Goal: Task Accomplishment & Management: Complete application form

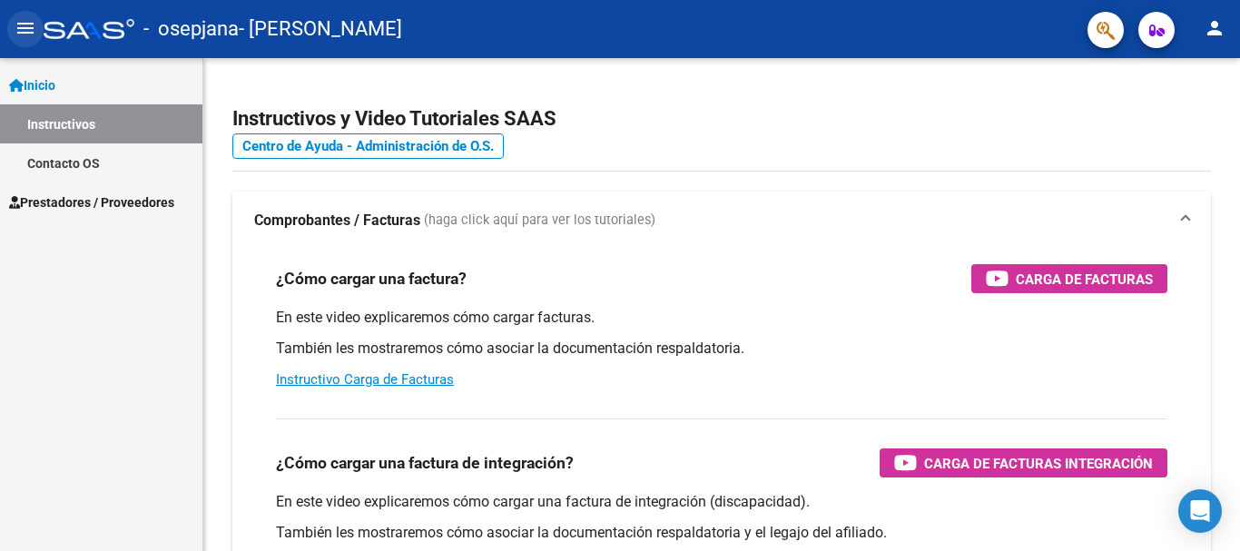
click at [19, 21] on mat-icon "menu" at bounding box center [26, 28] width 22 height 22
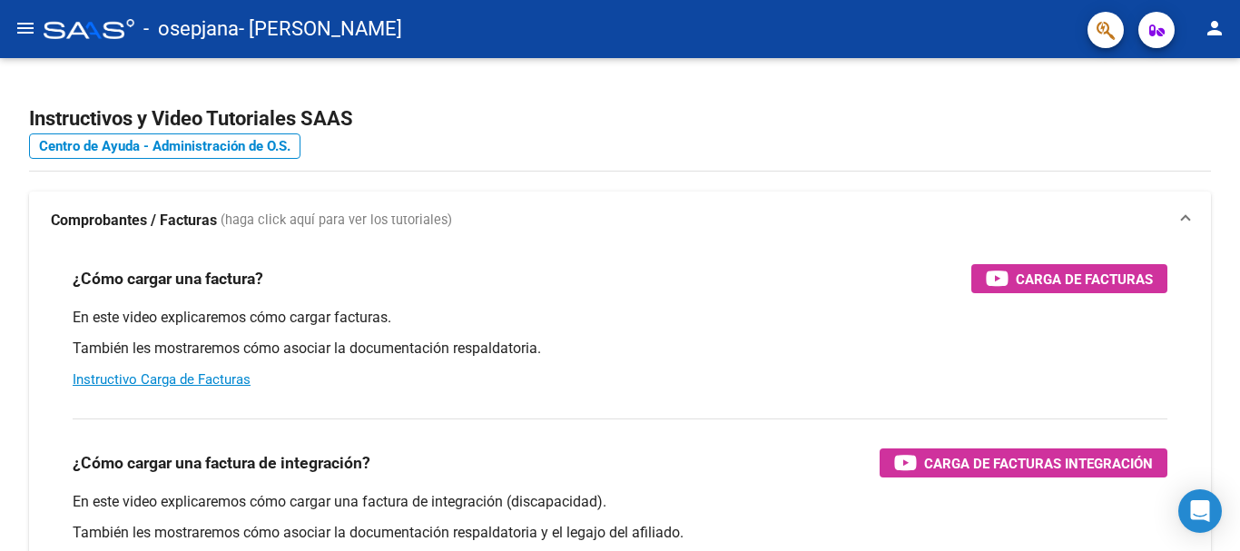
click at [25, 25] on mat-icon "menu" at bounding box center [26, 28] width 22 height 22
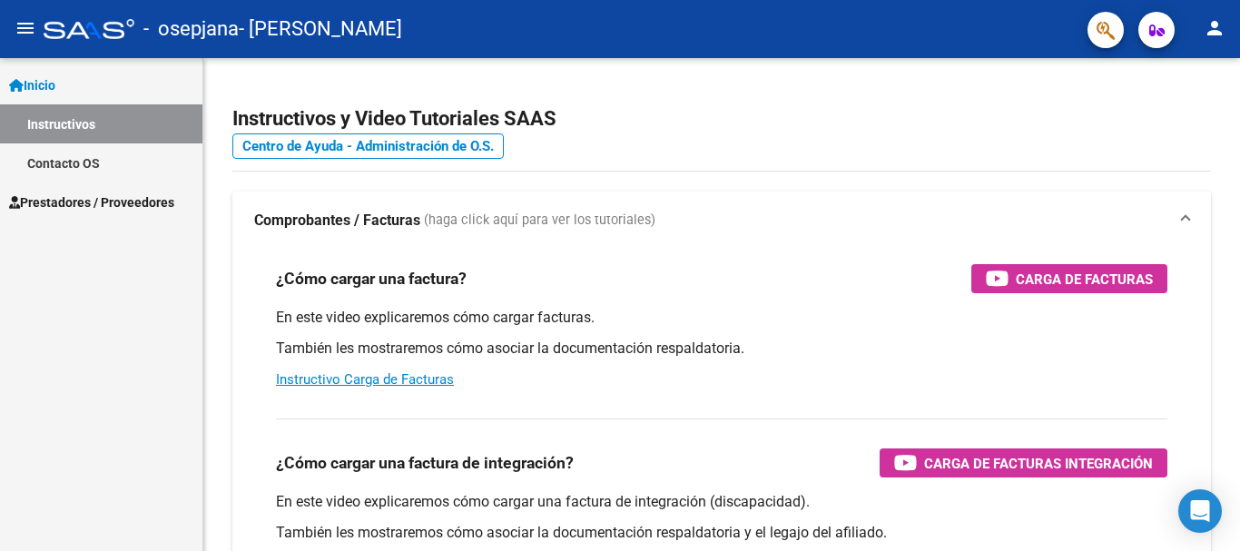
click at [136, 213] on link "Prestadores / Proveedores" at bounding box center [101, 202] width 203 height 39
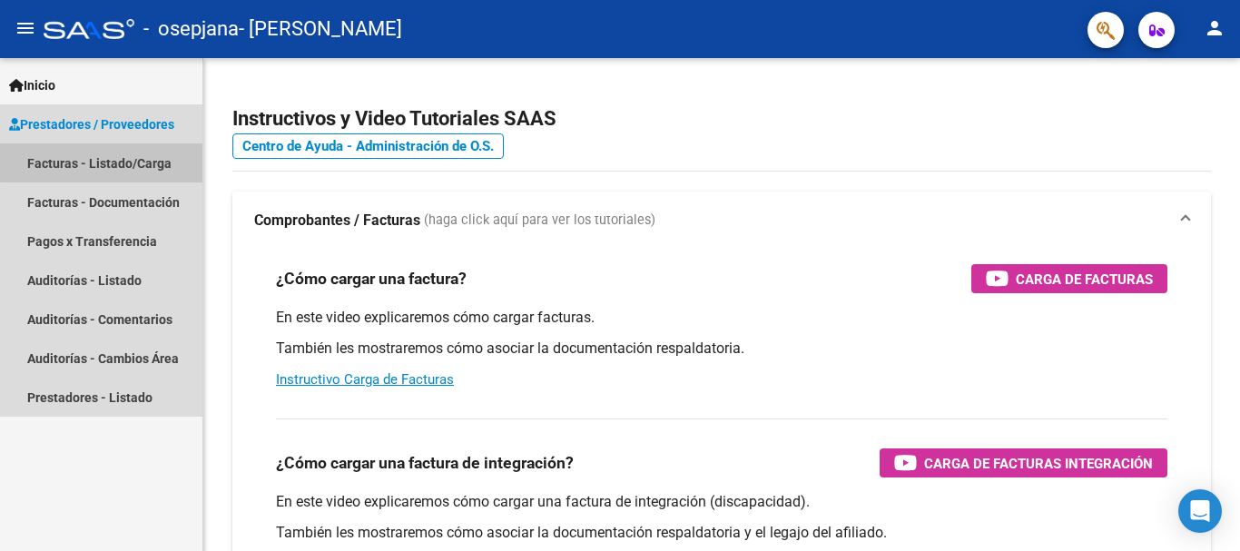
click at [142, 153] on link "Facturas - Listado/Carga" at bounding box center [101, 162] width 203 height 39
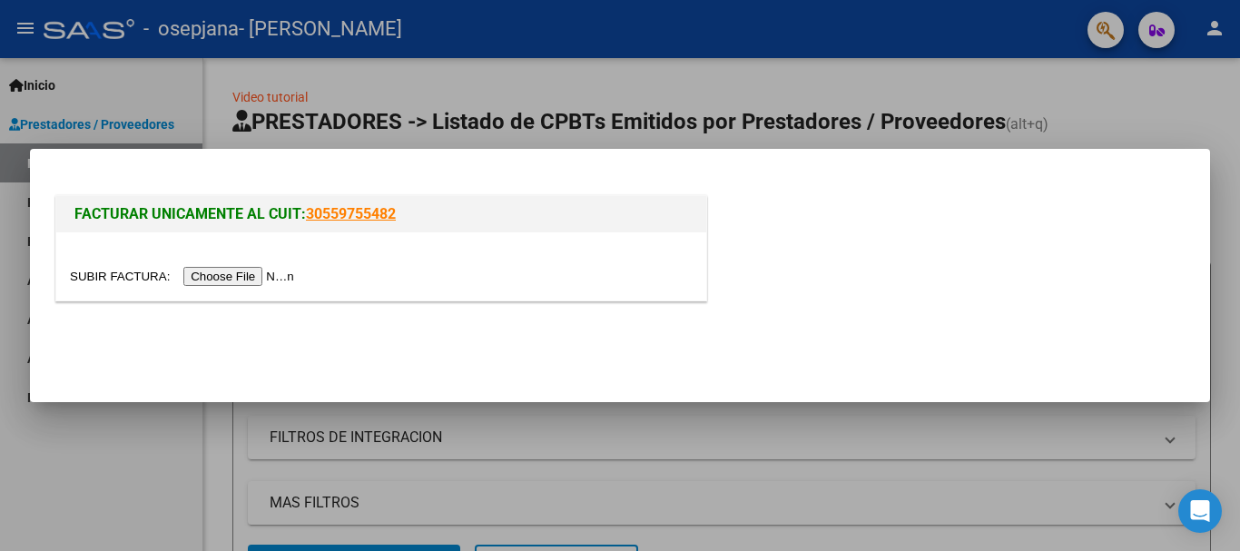
click at [238, 274] on input "file" at bounding box center [185, 276] width 230 height 19
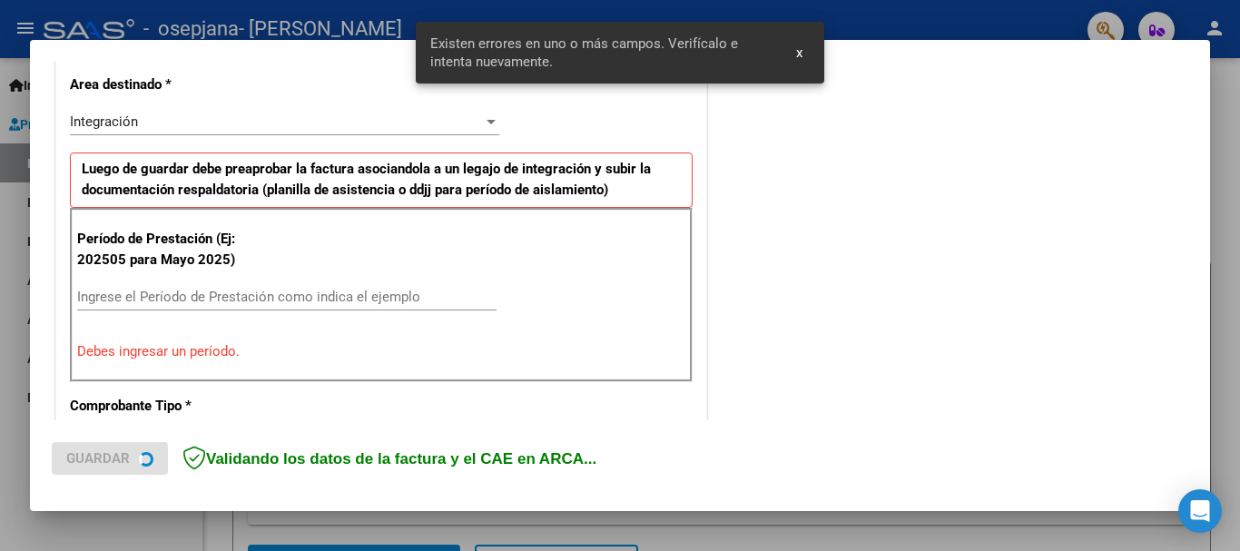
scroll to position [420, 0]
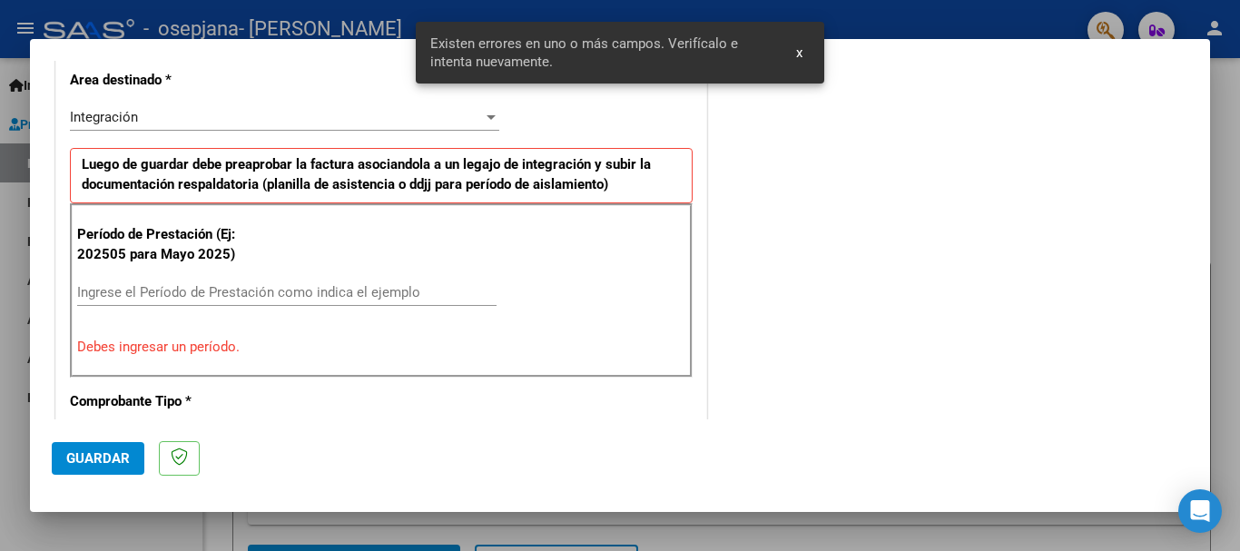
click at [220, 295] on input "Ingrese el Período de Prestación como indica el ejemplo" at bounding box center [287, 292] width 420 height 16
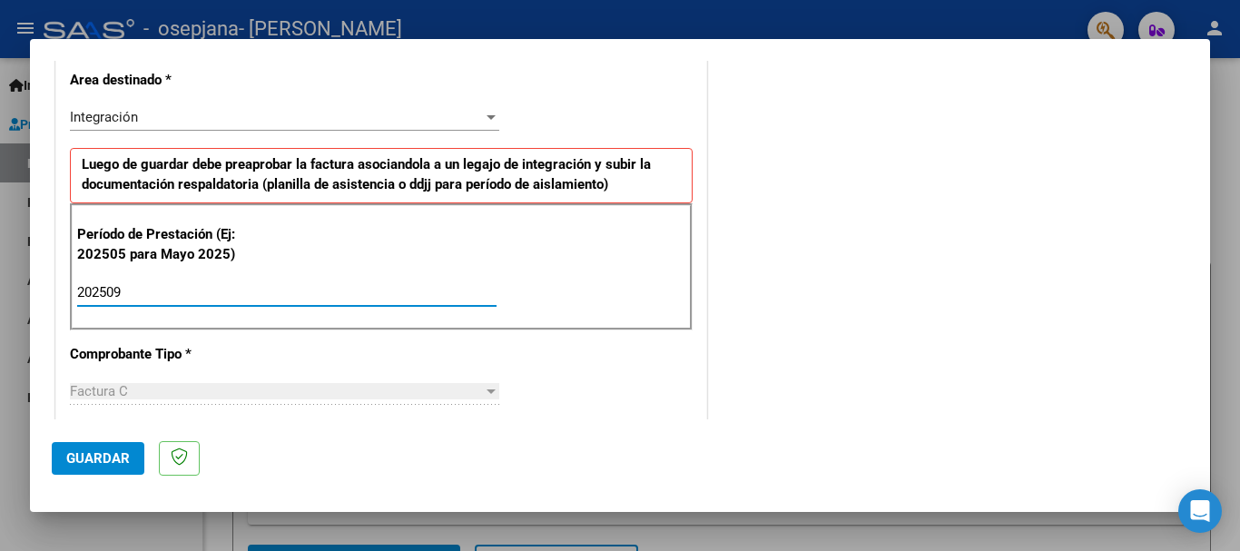
type input "202509"
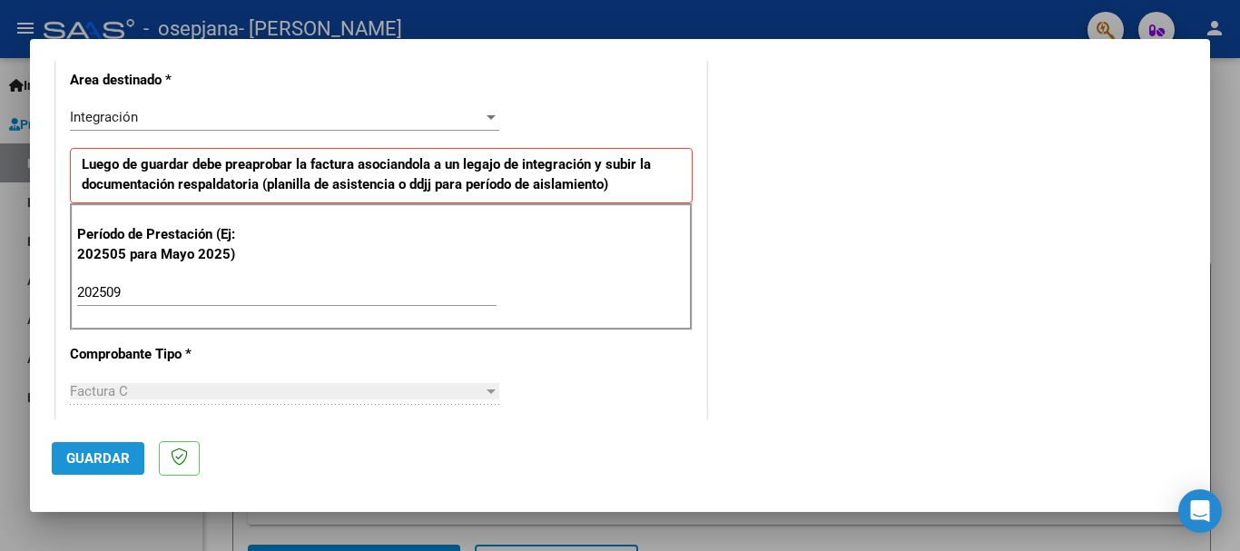
click at [99, 469] on button "Guardar" at bounding box center [98, 458] width 93 height 33
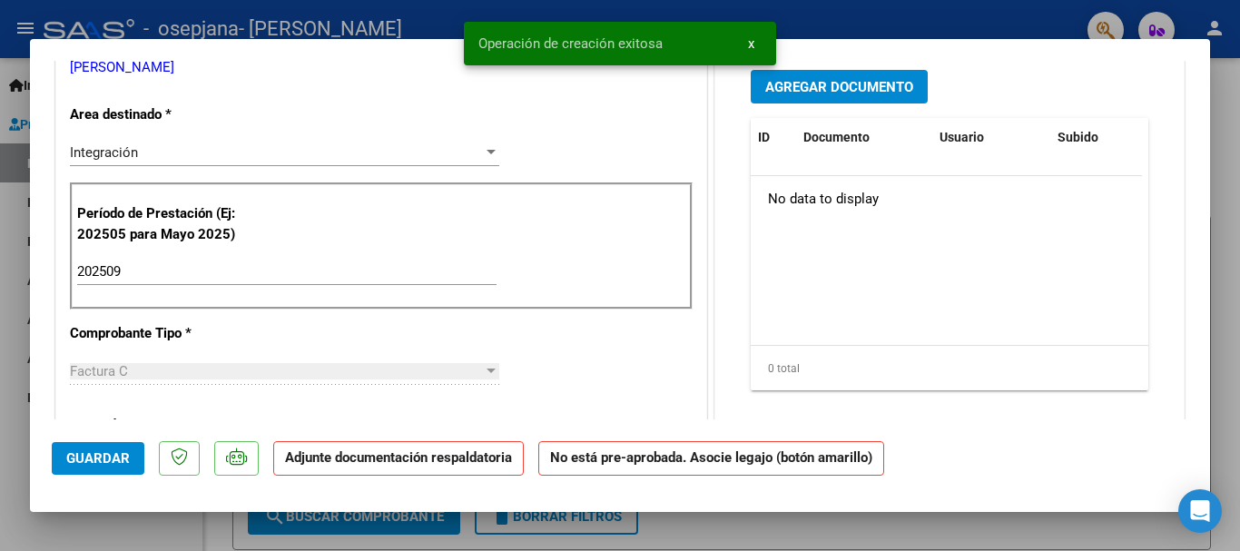
scroll to position [0, 0]
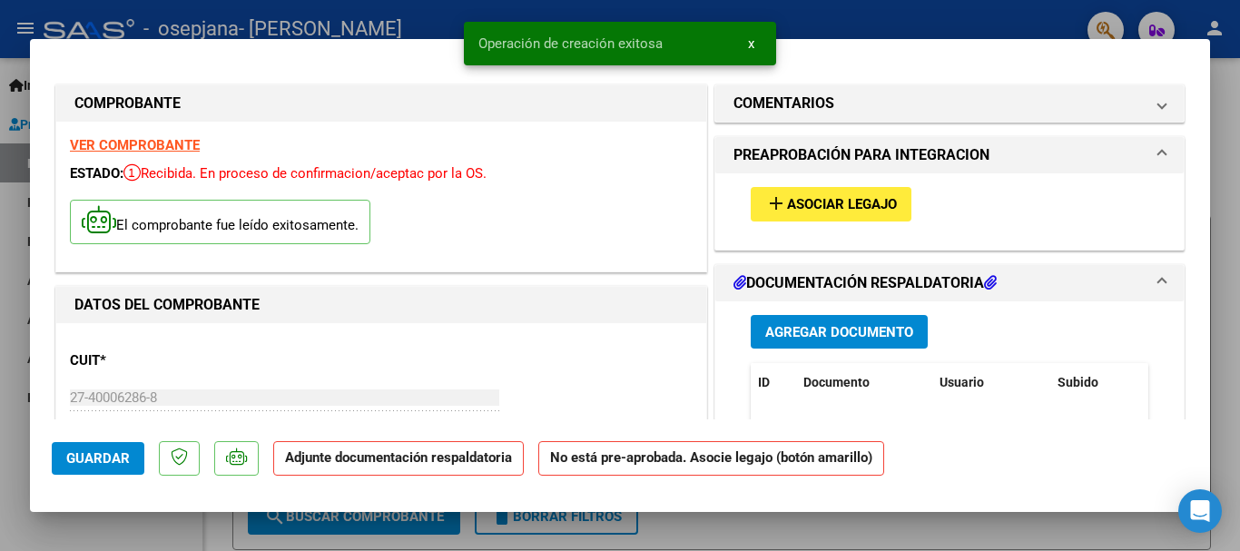
click at [796, 222] on div "add Asociar Legajo" at bounding box center [949, 203] width 425 height 61
click at [805, 213] on button "add Asociar Legajo" at bounding box center [831, 204] width 161 height 34
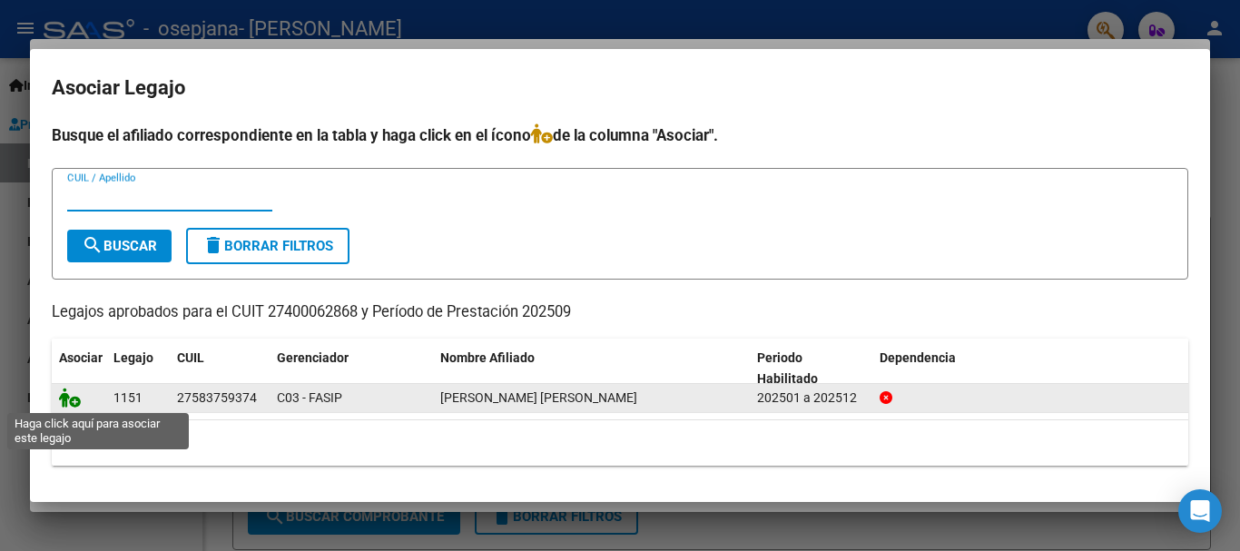
click at [75, 401] on icon at bounding box center [70, 398] width 22 height 20
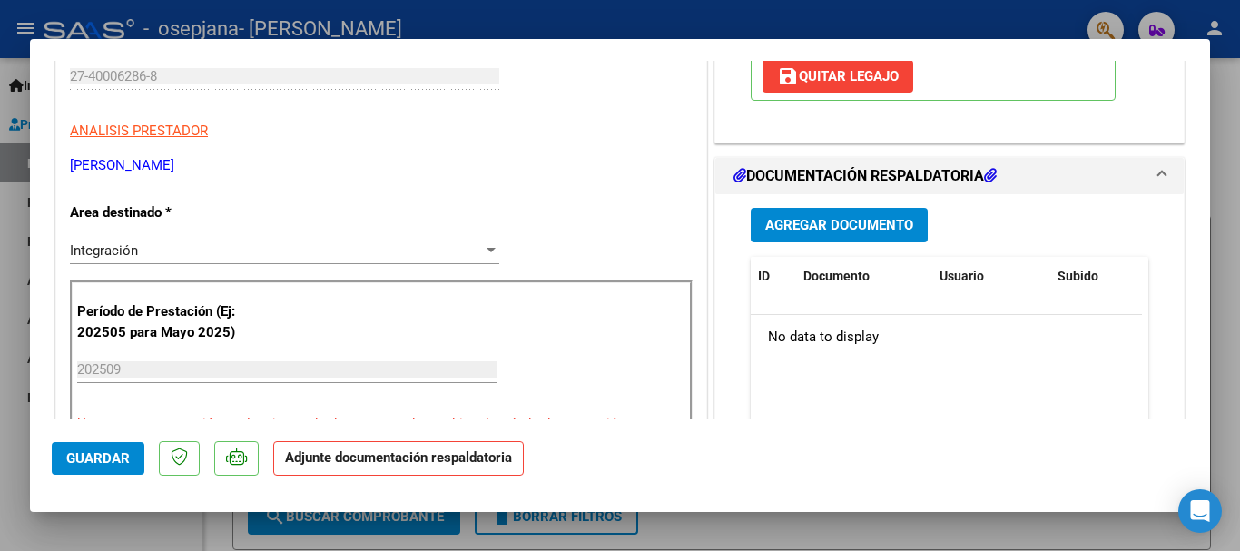
scroll to position [443, 0]
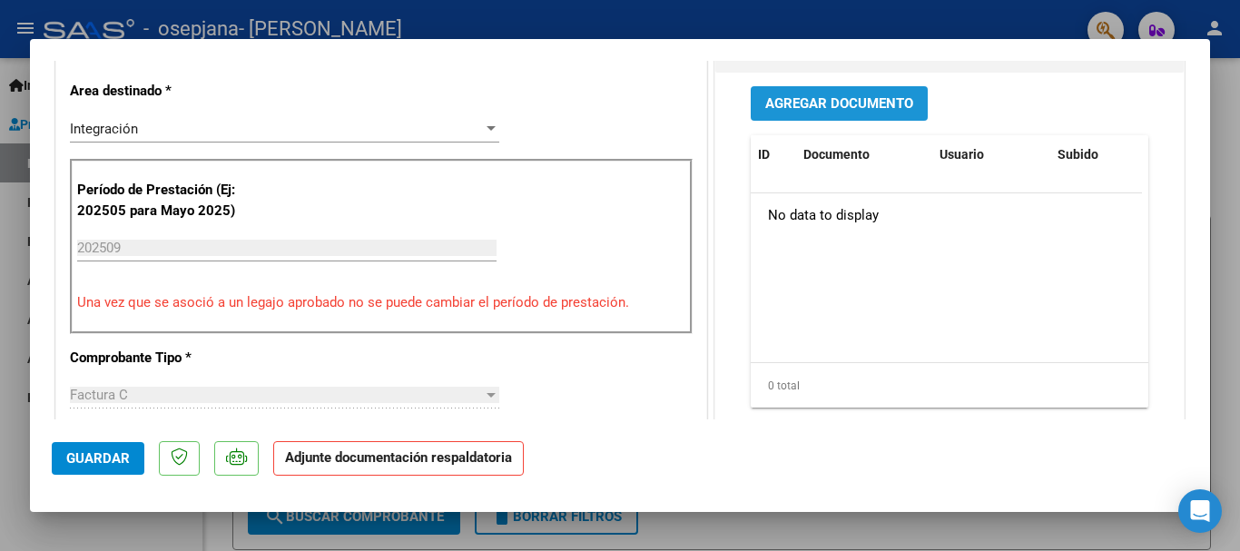
click at [812, 114] on button "Agregar Documento" at bounding box center [839, 103] width 177 height 34
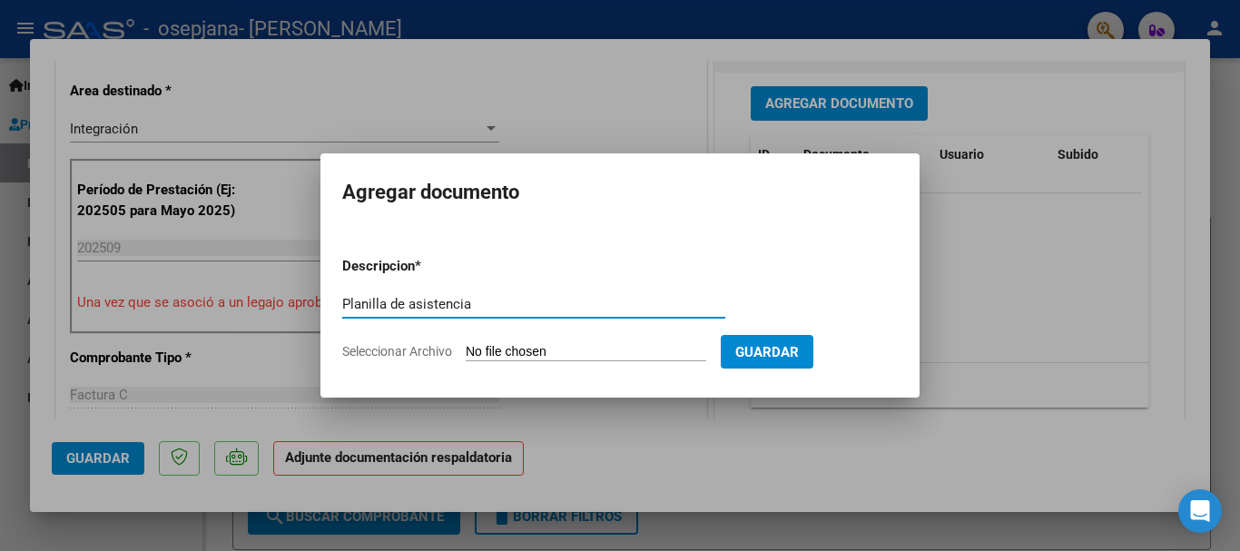
type input "Planilla de asistencia"
click at [479, 347] on input "Seleccionar Archivo" at bounding box center [586, 352] width 241 height 17
type input "C:\fakepath\[PERSON_NAME] [DATE].pdf"
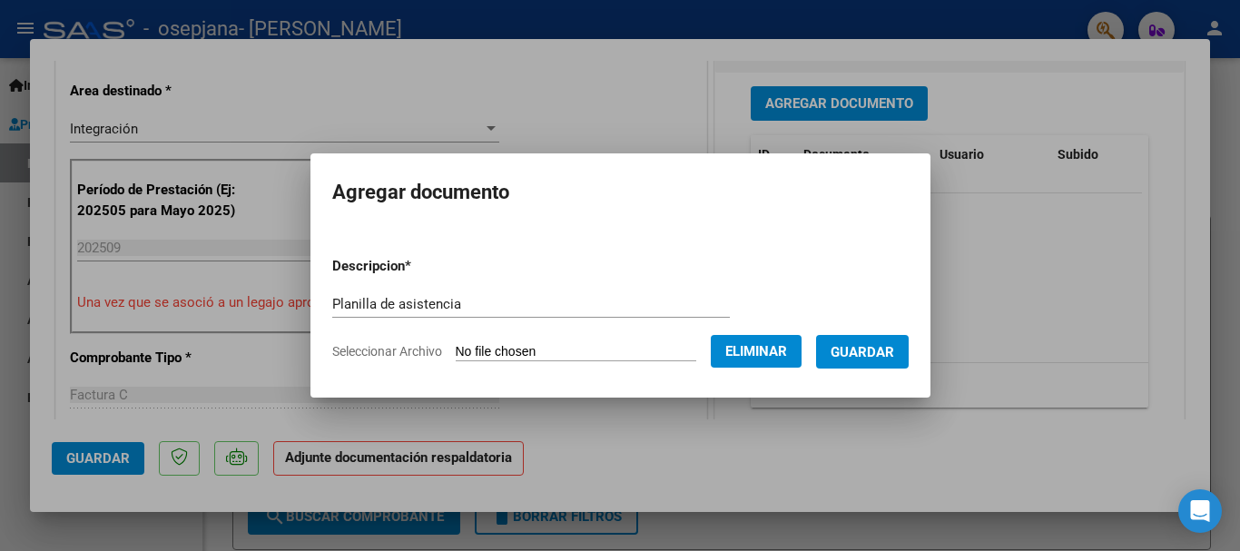
click at [861, 348] on span "Guardar" at bounding box center [863, 352] width 64 height 16
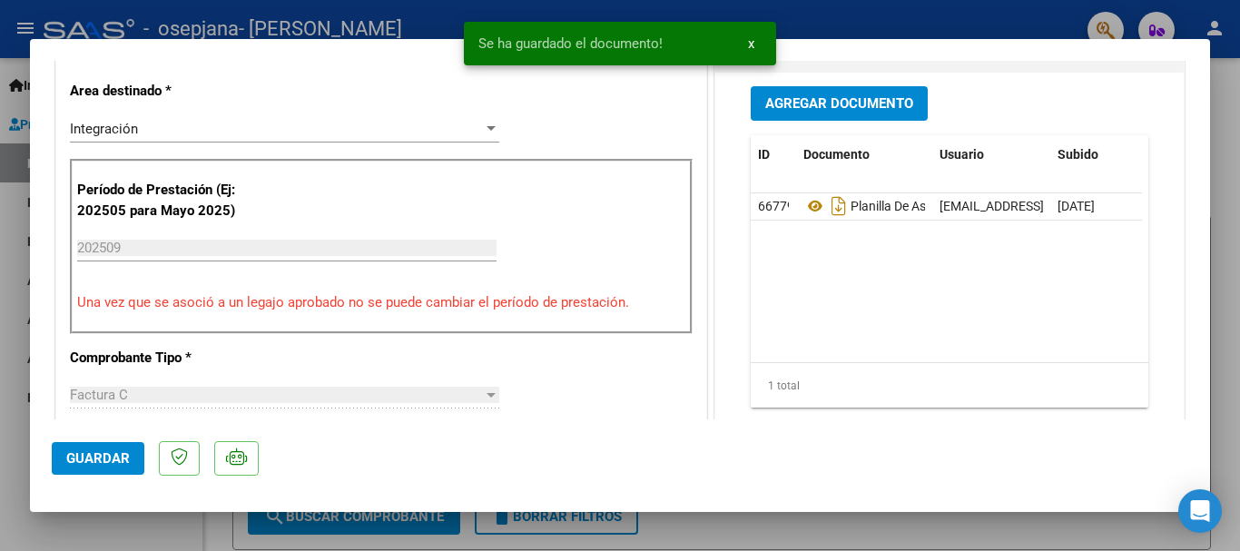
scroll to position [710, 0]
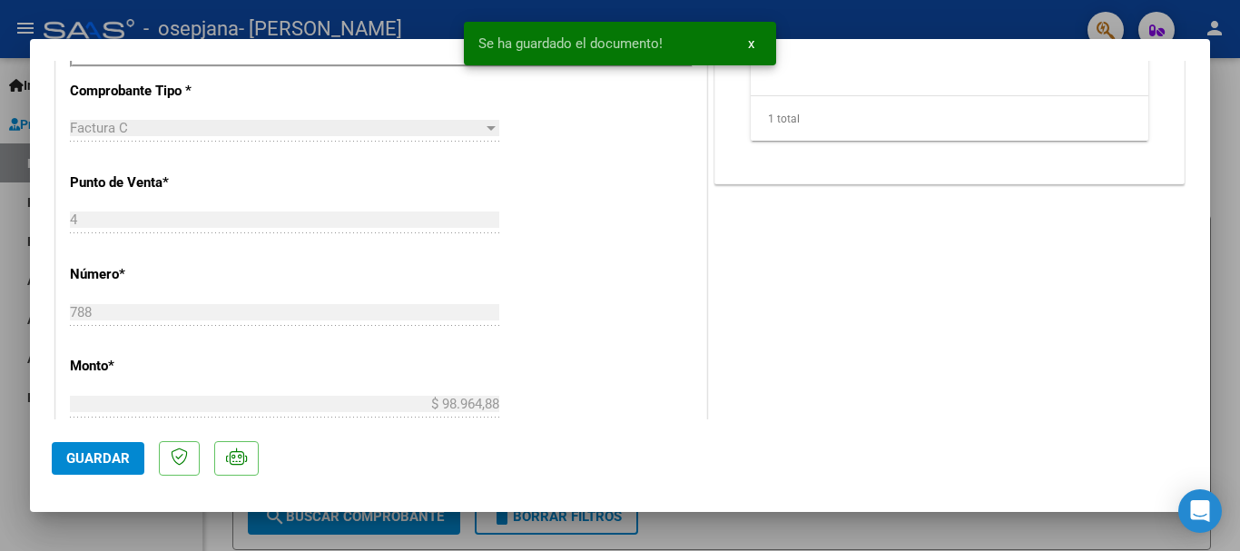
click at [103, 466] on span "Guardar" at bounding box center [98, 458] width 64 height 16
click at [711, 526] on div at bounding box center [620, 275] width 1240 height 551
